Goal: Navigation & Orientation: Find specific page/section

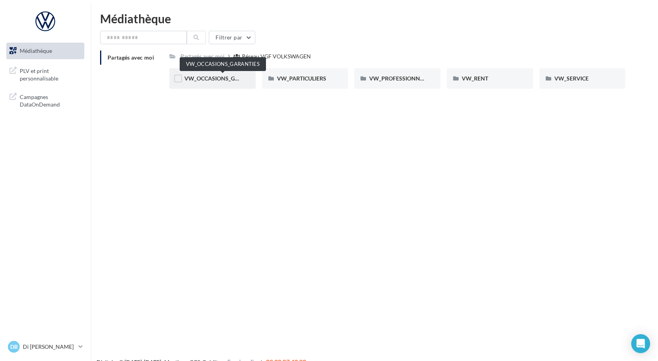
click at [218, 81] on span "VW_OCCASIONS_GARANTIES" at bounding box center [222, 78] width 77 height 7
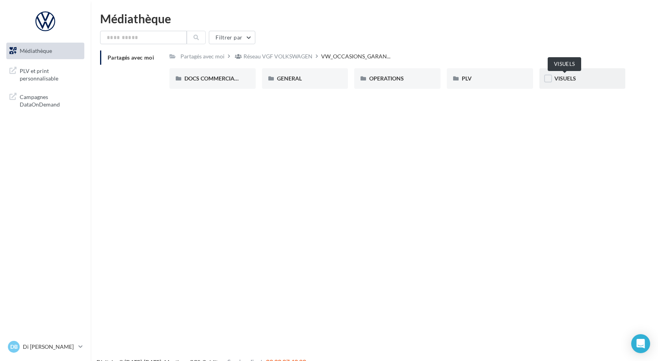
click at [560, 75] on span "VISUELS" at bounding box center [566, 78] width 22 height 7
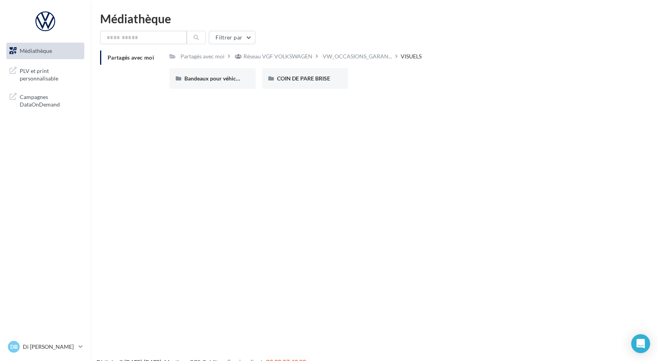
click at [50, 50] on span "Médiathèque" at bounding box center [36, 50] width 32 height 7
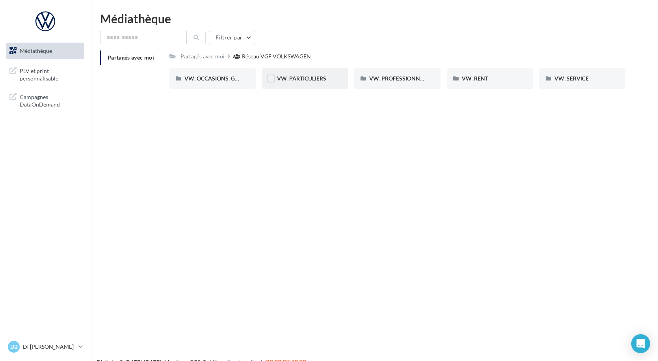
click at [294, 87] on div "VW_PARTICULIERS" at bounding box center [305, 78] width 86 height 20
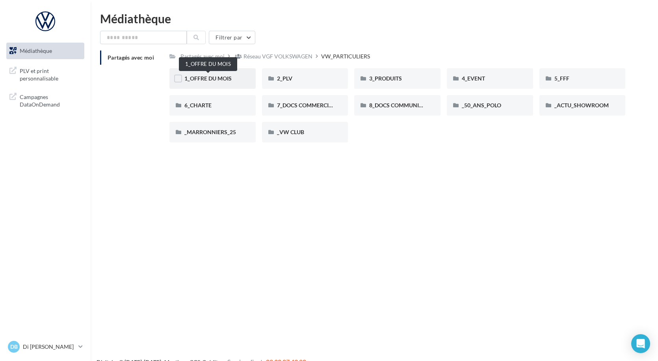
click at [221, 82] on span "1_OFFRE DU MOIS" at bounding box center [207, 78] width 47 height 7
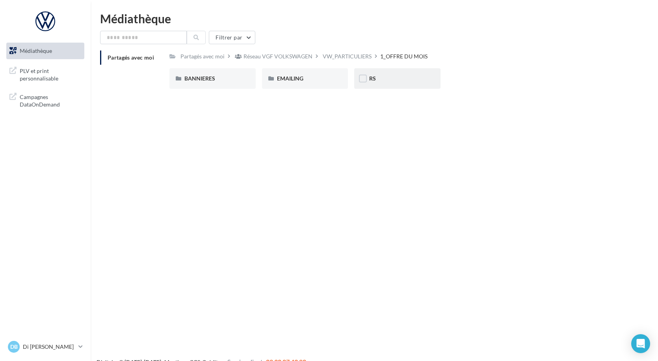
click at [382, 77] on div "RS" at bounding box center [397, 78] width 56 height 8
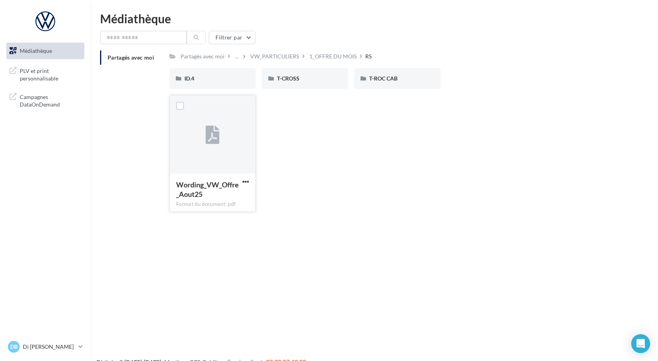
click at [233, 144] on div at bounding box center [213, 134] width 86 height 79
click at [246, 181] on span "button" at bounding box center [245, 181] width 7 height 7
click at [229, 201] on button "Télécharger" at bounding box center [211, 197] width 79 height 20
click at [227, 71] on div "ID.4" at bounding box center [212, 78] width 86 height 20
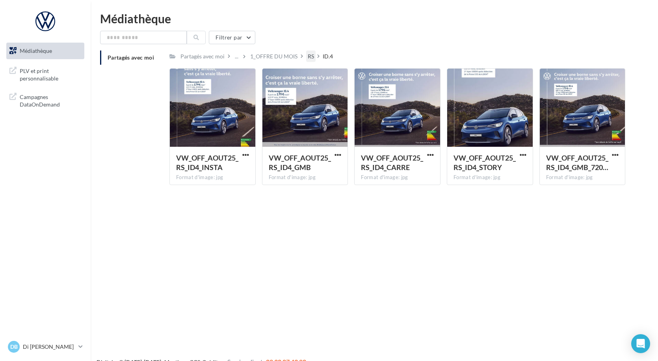
click at [310, 54] on div "RS" at bounding box center [311, 56] width 6 height 8
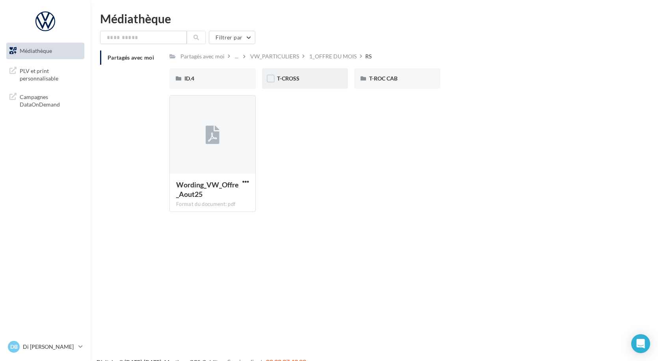
click at [320, 86] on div "T-CROSS" at bounding box center [305, 78] width 86 height 20
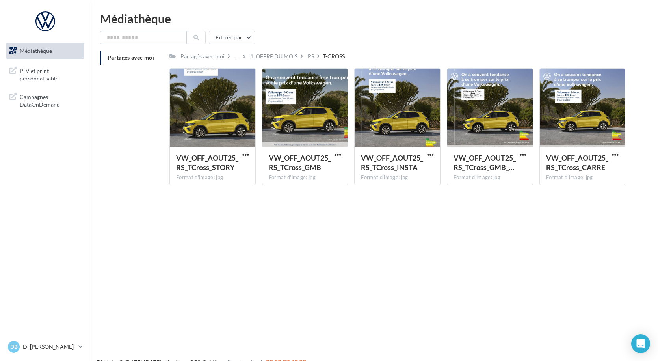
click at [339, 56] on div "T-CROSS" at bounding box center [334, 56] width 22 height 8
click at [304, 56] on div "1_OFFRE DU MOIS" at bounding box center [278, 55] width 58 height 11
click at [309, 56] on div "RS" at bounding box center [311, 56] width 6 height 8
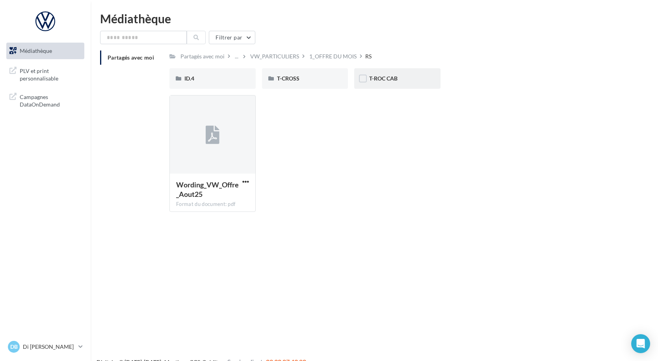
click at [381, 86] on div "T-ROC CAB" at bounding box center [397, 78] width 86 height 20
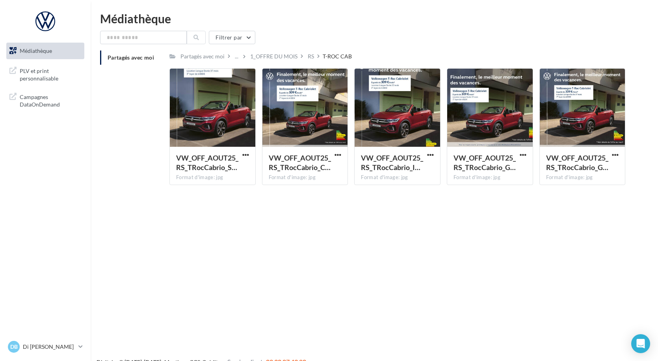
click at [70, 55] on link "Médiathèque" at bounding box center [45, 51] width 81 height 17
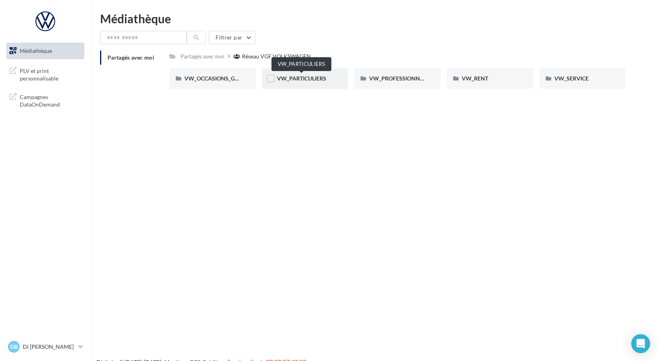
click at [300, 81] on span "VW_PARTICULIERS" at bounding box center [301, 78] width 49 height 7
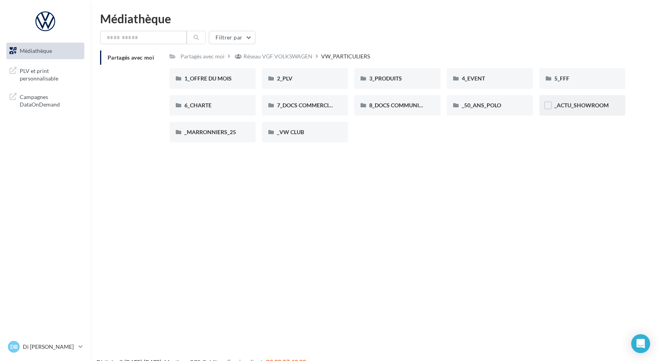
click at [561, 110] on div "_ACTU_SHOWROOM" at bounding box center [583, 105] width 86 height 20
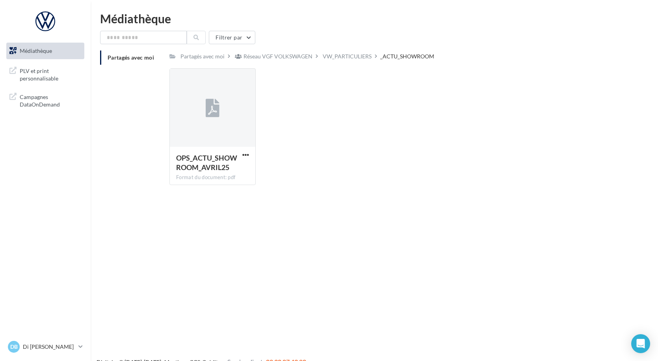
click at [74, 52] on link "Médiathèque" at bounding box center [45, 51] width 81 height 17
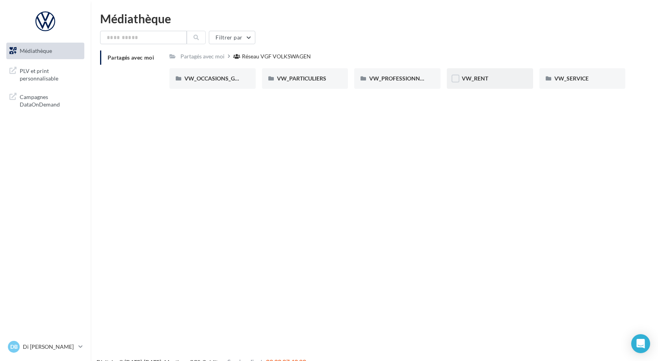
click at [478, 72] on div "VW_RENT" at bounding box center [490, 78] width 86 height 20
click at [216, 82] on div "1_OFFRES_ANNUELLES_MaJ_JUIN25" at bounding box center [212, 78] width 56 height 8
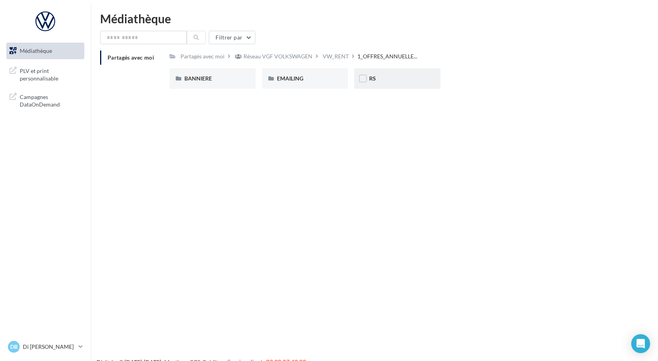
click at [377, 87] on div "RS" at bounding box center [397, 78] width 86 height 20
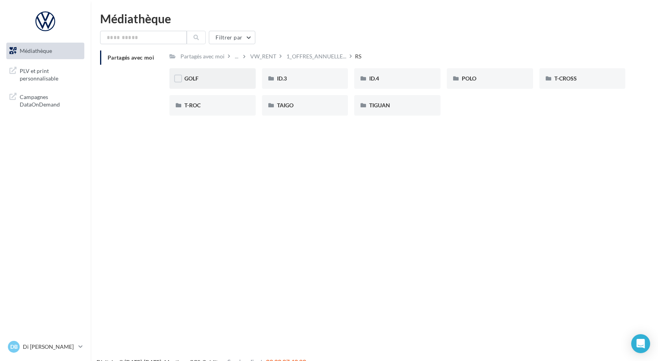
click at [235, 83] on div "GOLF" at bounding box center [212, 78] width 86 height 20
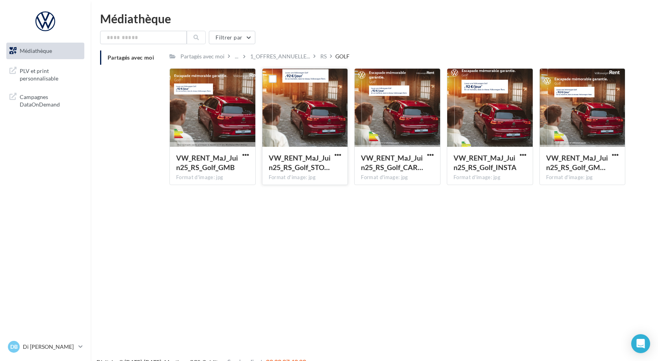
click at [318, 90] on div at bounding box center [305, 108] width 86 height 79
click at [317, 130] on div at bounding box center [305, 108] width 86 height 79
click at [316, 130] on div at bounding box center [305, 108] width 86 height 79
click at [69, 50] on link "Médiathèque" at bounding box center [45, 51] width 81 height 17
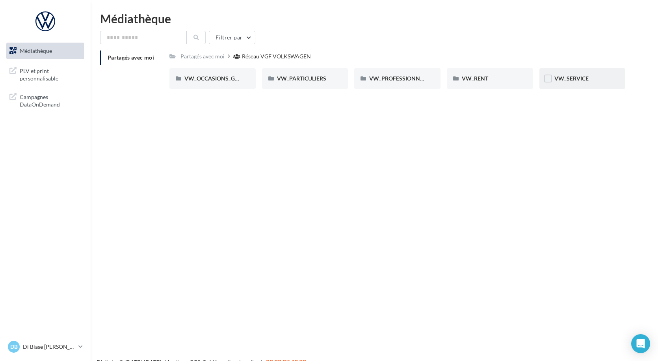
click at [564, 82] on div "VW_SERVICE" at bounding box center [583, 78] width 56 height 8
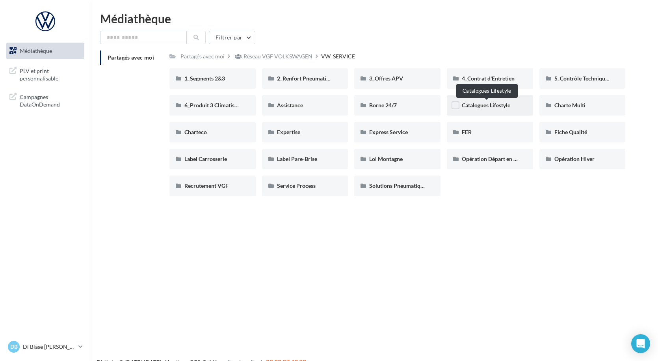
click at [489, 102] on span "Catalogues Lifestyle" at bounding box center [486, 105] width 48 height 7
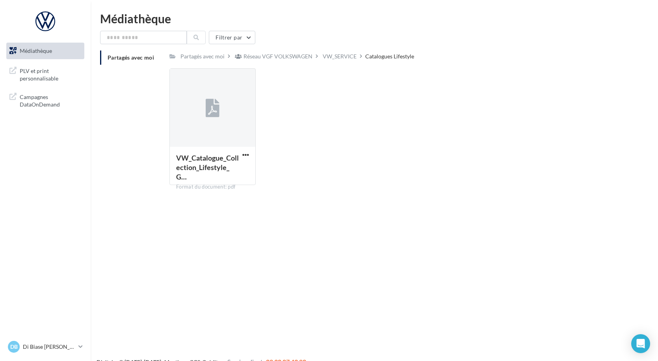
click at [344, 58] on div "VW_SERVICE" at bounding box center [340, 56] width 34 height 8
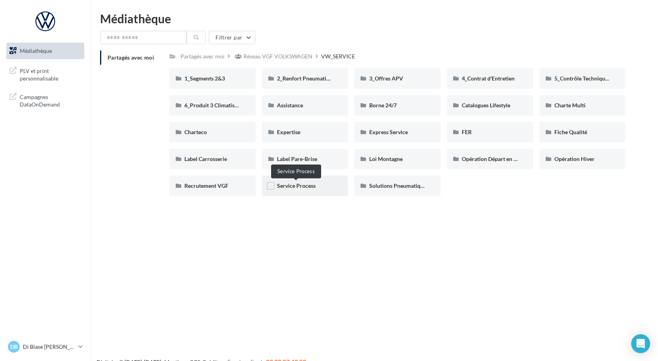
click at [315, 186] on span "Service Process" at bounding box center [296, 185] width 39 height 7
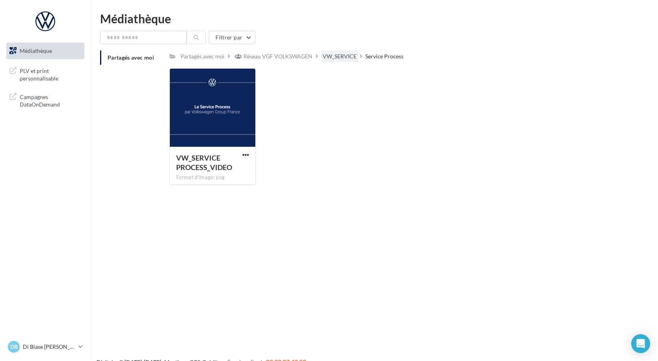
click at [340, 60] on div "VW_SERVICE" at bounding box center [340, 56] width 34 height 8
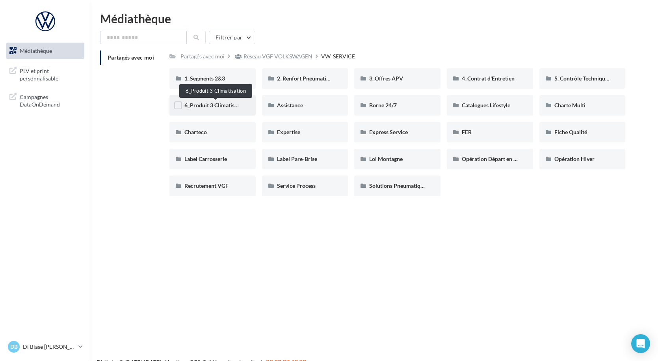
click at [239, 107] on span "6_Produit 3 Climatisation" at bounding box center [215, 105] width 63 height 7
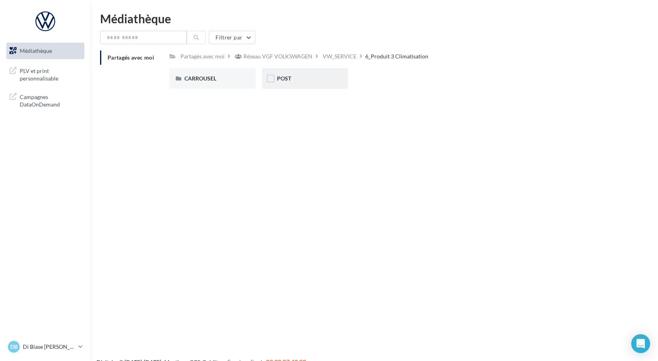
click at [299, 85] on div "POST" at bounding box center [305, 78] width 86 height 20
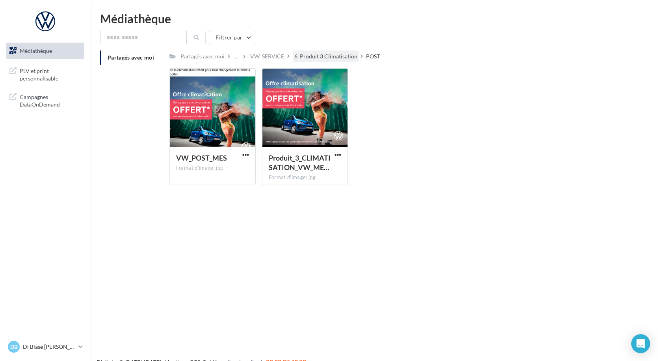
click at [333, 57] on div "6_Produit 3 Climatisation" at bounding box center [325, 56] width 63 height 8
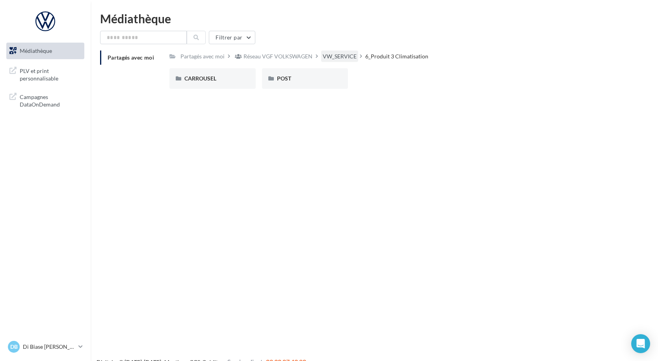
click at [341, 58] on div "VW_SERVICE" at bounding box center [340, 56] width 34 height 8
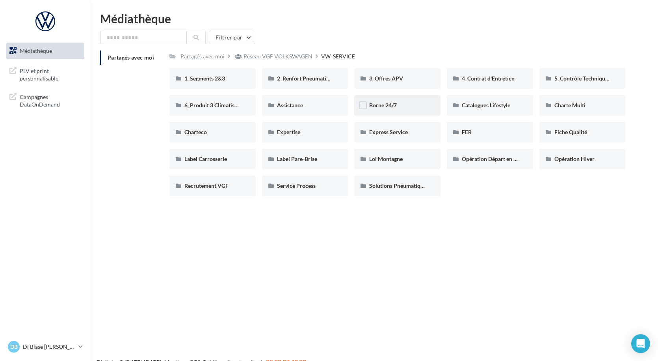
click at [409, 103] on div "Borne 24/7" at bounding box center [397, 105] width 56 height 8
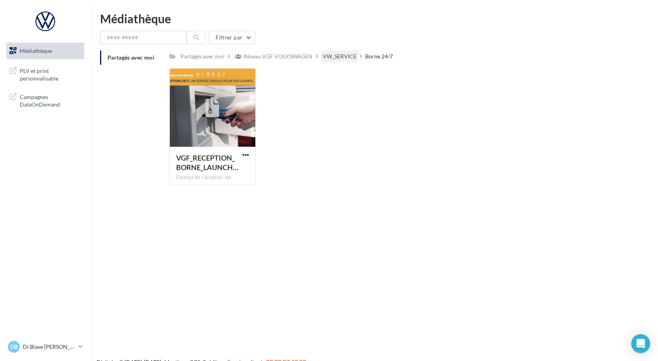
click at [337, 59] on div "VW_SERVICE" at bounding box center [340, 56] width 34 height 8
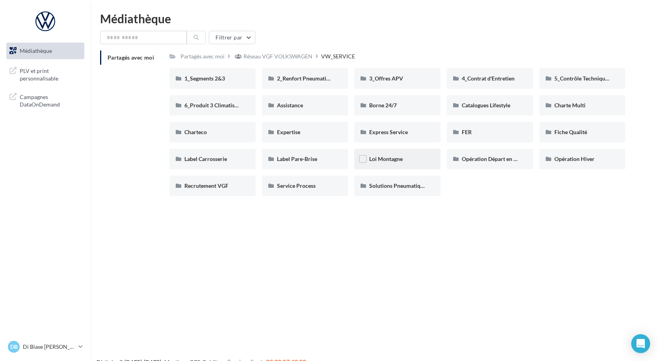
click at [416, 157] on div "Loi Montagne" at bounding box center [397, 159] width 56 height 8
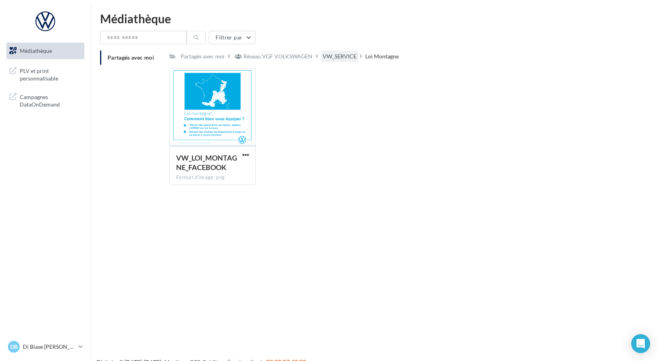
click at [342, 60] on div "VW_SERVICE" at bounding box center [340, 56] width 34 height 8
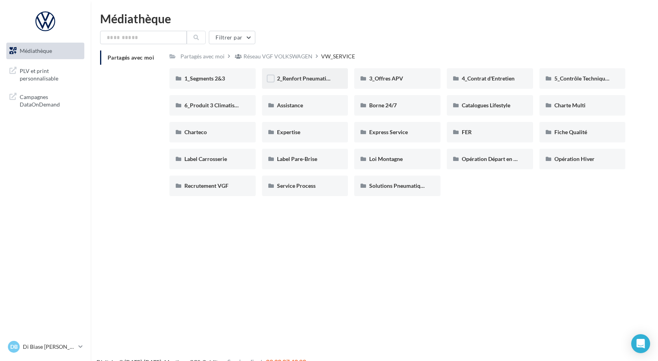
click at [320, 84] on div "2_Renfort Pneumatiques" at bounding box center [305, 78] width 86 height 20
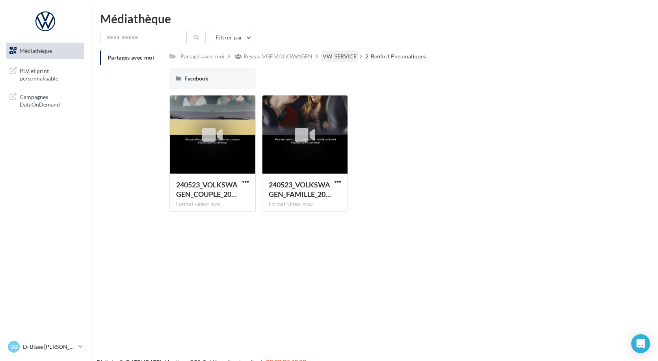
click at [340, 58] on div "VW_SERVICE" at bounding box center [340, 56] width 34 height 8
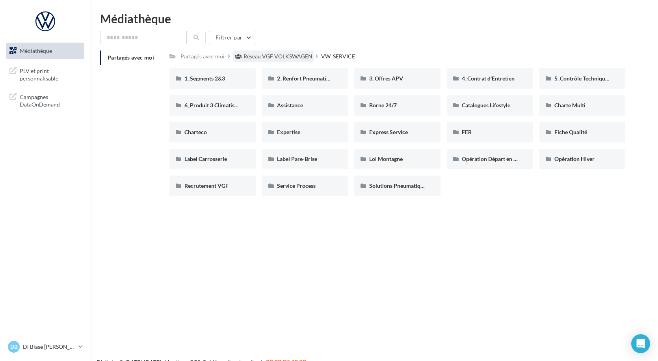
drag, startPoint x: 266, startPoint y: 49, endPoint x: 266, endPoint y: 53, distance: 4.0
click at [266, 51] on div "Filtrer par Partagés avec moi Partagés avec moi Réseau VGF VOLKSWAGEN VW_SERVIC…" at bounding box center [374, 116] width 549 height 171
click at [266, 55] on div "Réseau VGF VOLKSWAGEN" at bounding box center [278, 56] width 69 height 8
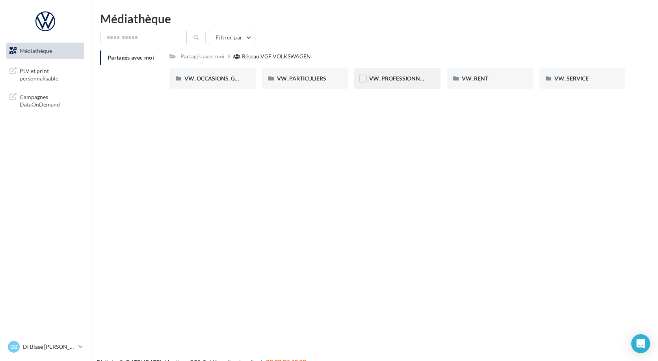
click at [402, 85] on div "VW_PROFESSIONNELS" at bounding box center [397, 78] width 86 height 20
click at [398, 78] on div "3_PLV" at bounding box center [397, 78] width 56 height 8
click at [333, 78] on div "Chevalet de comptoir" at bounding box center [305, 78] width 56 height 8
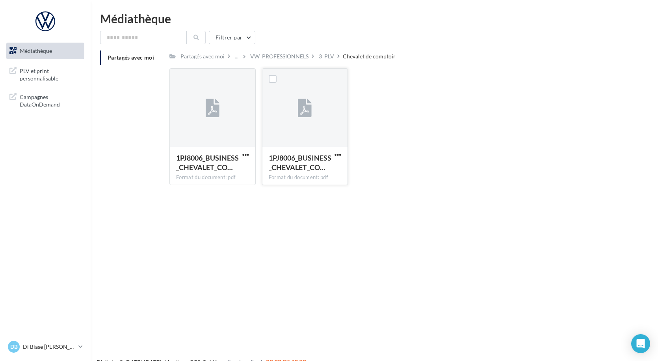
click at [329, 78] on div at bounding box center [305, 108] width 86 height 79
